Goal: Task Accomplishment & Management: Manage account settings

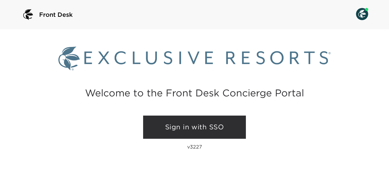
click at [179, 122] on link "Sign in with SSO" at bounding box center [194, 127] width 103 height 23
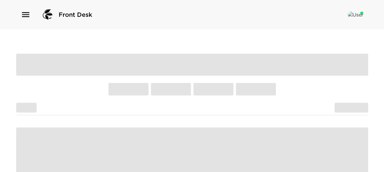
click at [24, 12] on icon "button" at bounding box center [26, 15] width 10 height 10
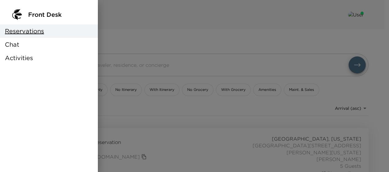
click at [21, 30] on span "Reservations" at bounding box center [24, 31] width 39 height 9
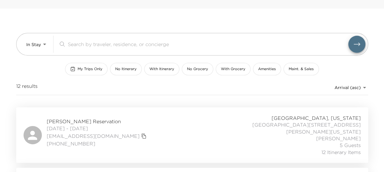
scroll to position [31, 0]
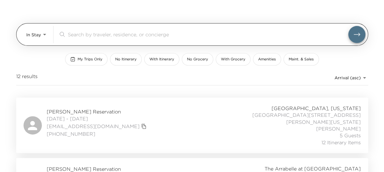
click at [49, 36] on div "In Stay In-Stay ​" at bounding box center [195, 34] width 339 height 17
click at [42, 33] on body "Front Desk In Stay In-Stay ​ My Trips Only No Itinerary With Itinerary No Groce…" at bounding box center [192, 55] width 384 height 172
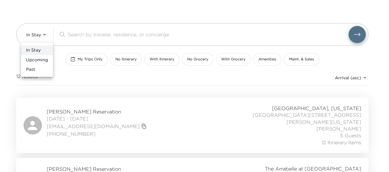
click at [40, 58] on span "Upcoming" at bounding box center [37, 60] width 22 height 6
type input "Upcoming"
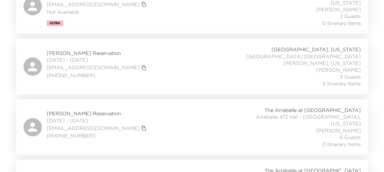
scroll to position [153, 0]
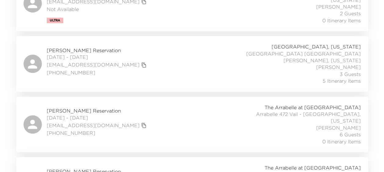
click at [153, 43] on div "Alejandro Paez Reservation 09/02/2025 - 09/06/2025 apaez2@me.com +5281 15004593…" at bounding box center [193, 63] width 338 height 41
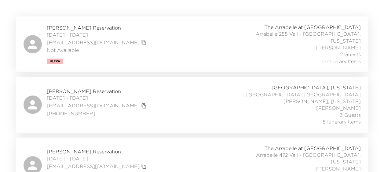
scroll to position [122, 0]
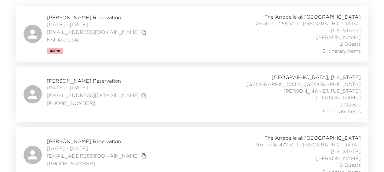
click at [138, 45] on div "Morgan Brown Reservation 09/01/2025 - 09/02/2025 mbrown@exclusiveresorts.com No…" at bounding box center [193, 33] width 338 height 41
click at [137, 86] on div "Alejandro Paez Reservation 09/02/2025 - 09/06/2025 apaez2@me.com +5281 15004593…" at bounding box center [193, 94] width 338 height 41
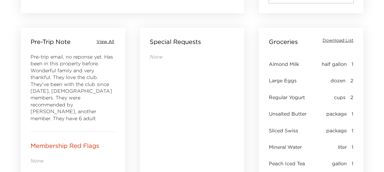
scroll to position [183, 0]
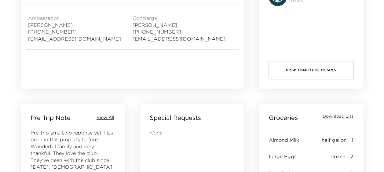
click at [335, 117] on span "Download List" at bounding box center [338, 117] width 31 height 6
click at [336, 115] on span "Download List" at bounding box center [338, 117] width 31 height 6
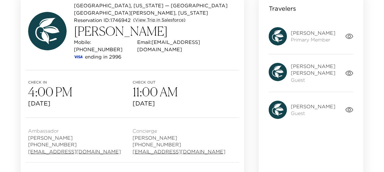
scroll to position [61, 0]
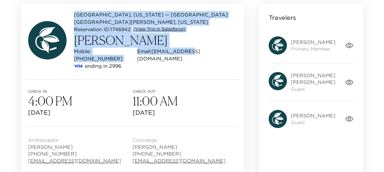
drag, startPoint x: 73, startPoint y: 13, endPoint x: 209, endPoint y: 50, distance: 141.1
click at [209, 50] on div "Beaver Creek, Colorado — Beaver Creek Drive 147 Vail - Beaver Creek, Colorado R…" at bounding box center [132, 40] width 209 height 59
drag, startPoint x: 209, startPoint y: 50, endPoint x: 131, endPoint y: 33, distance: 79.6
copy div "Beaver Creek, Colorado — Beaver Creek Drive 147 Vail - Beaver Creek, Colorado R…"
drag, startPoint x: 28, startPoint y: 132, endPoint x: 112, endPoint y: 154, distance: 86.5
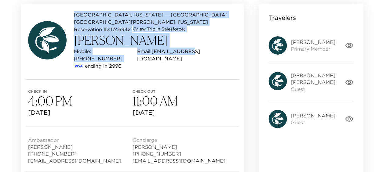
click at [112, 154] on div "Ambassador Ursula Sanchez (303) 493-6068 usanchez@exclusiveresorts.com" at bounding box center [80, 150] width 105 height 30
drag, startPoint x: 112, startPoint y: 154, endPoint x: 52, endPoint y: 144, distance: 60.6
copy div "Ambassador [PERSON_NAME] [PHONE_NUMBER] [EMAIL_ADDRESS][DOMAIN_NAME]"
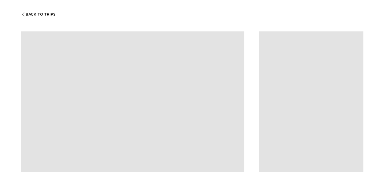
scroll to position [61, 0]
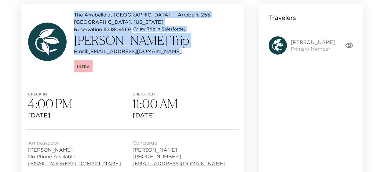
drag, startPoint x: 72, startPoint y: 12, endPoint x: 202, endPoint y: 53, distance: 135.7
click at [202, 53] on div "The Arrabelle at [GEOGRAPHIC_DATA] — Arrabelle 255 Vail - [GEOGRAPHIC_DATA], [U…" at bounding box center [132, 41] width 209 height 61
drag, startPoint x: 202, startPoint y: 53, endPoint x: 126, endPoint y: 39, distance: 77.6
copy div "The Arrabelle at [GEOGRAPHIC_DATA] — Arrabelle 255 Vail - [GEOGRAPHIC_DATA], [U…"
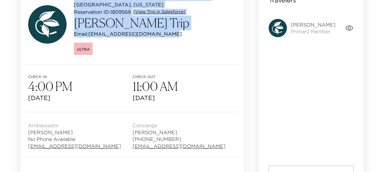
scroll to position [92, 0]
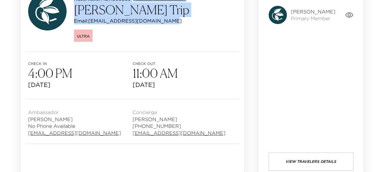
drag, startPoint x: 27, startPoint y: 111, endPoint x: 107, endPoint y: 137, distance: 84.1
click at [107, 137] on div "Ambassador [PERSON_NAME] No Phone Available [EMAIL_ADDRESS][DOMAIN_NAME] Concie…" at bounding box center [132, 121] width 223 height 45
copy div "Ambassador [PERSON_NAME] No Phone Available [EMAIL_ADDRESS][DOMAIN_NAME]"
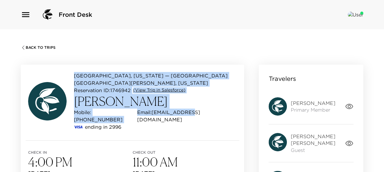
drag, startPoint x: 72, startPoint y: 75, endPoint x: 201, endPoint y: 113, distance: 134.4
click at [201, 113] on div "[GEOGRAPHIC_DATA], [US_STATE] — Beaver [STREET_ADDRESS][PERSON_NAME][US_STATE] …" at bounding box center [132, 101] width 209 height 59
copy div "[GEOGRAPHIC_DATA], [US_STATE] — [GEOGRAPHIC_DATA] [GEOGRAPHIC_DATA][PERSON_NAME…"
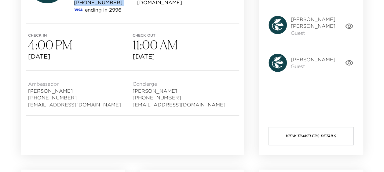
scroll to position [122, 0]
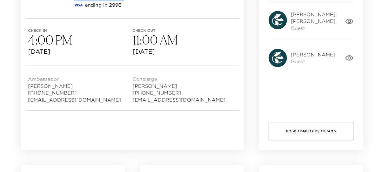
drag, startPoint x: 113, startPoint y: 95, endPoint x: 18, endPoint y: 72, distance: 97.4
click at [18, 72] on div "[GEOGRAPHIC_DATA], [US_STATE] — [GEOGRAPHIC_DATA] [GEOGRAPHIC_DATA][PERSON_NAME…" at bounding box center [132, 46] width 238 height 223
drag, startPoint x: 18, startPoint y: 72, endPoint x: 45, endPoint y: 78, distance: 27.5
copy div "Ambassador [PERSON_NAME] [PHONE_NUMBER] [EMAIL_ADDRESS][DOMAIN_NAME]"
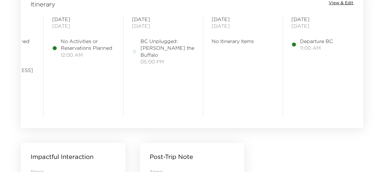
scroll to position [0, 0]
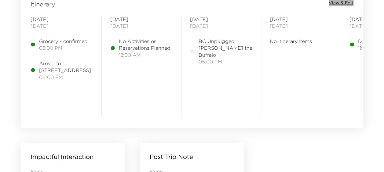
click at [345, 2] on span "View & Edit" at bounding box center [341, 3] width 25 height 6
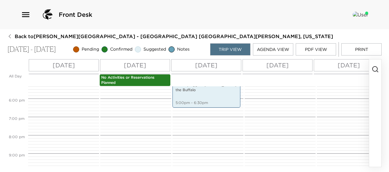
scroll to position [287, 0]
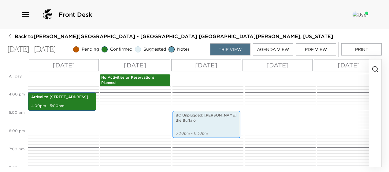
click at [196, 115] on p "BC Unplugged: [PERSON_NAME] the Buffalo" at bounding box center [206, 118] width 62 height 10
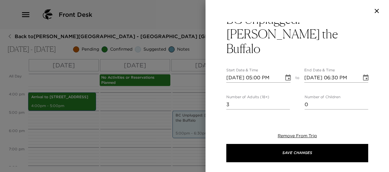
scroll to position [0, 0]
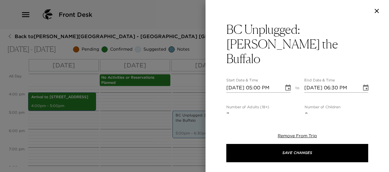
click at [167, 116] on div at bounding box center [194, 86] width 389 height 172
